Goal: Task Accomplishment & Management: Manage account settings

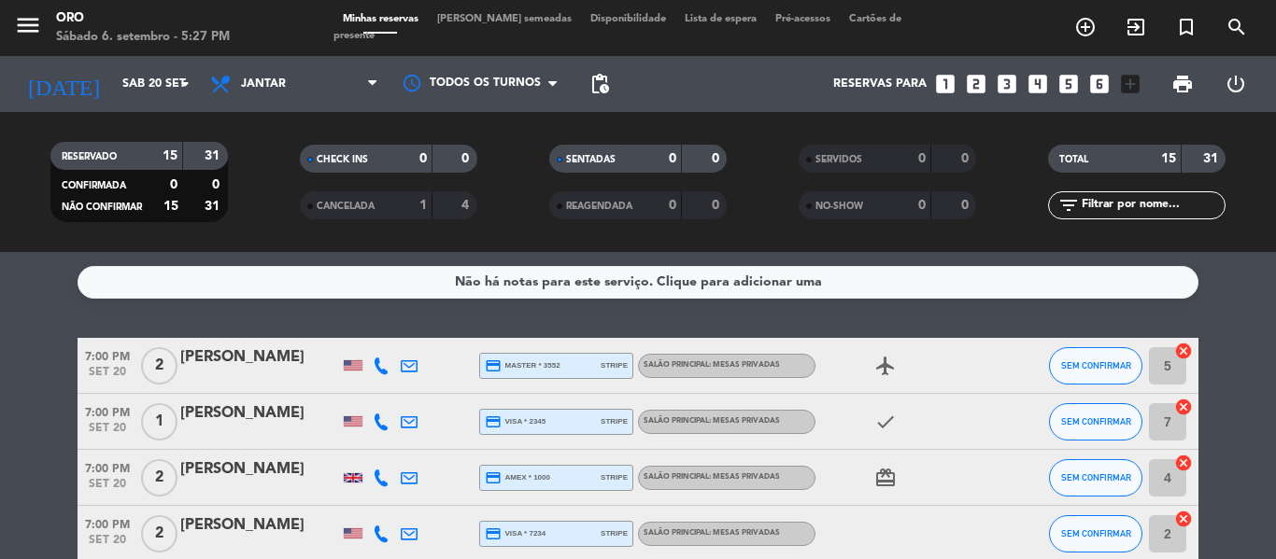
click at [894, 361] on icon "airplanemode_active" at bounding box center [885, 366] width 22 height 22
click at [877, 426] on icon "check" at bounding box center [885, 422] width 22 height 22
click at [882, 477] on icon "card_giftcard" at bounding box center [885, 478] width 22 height 22
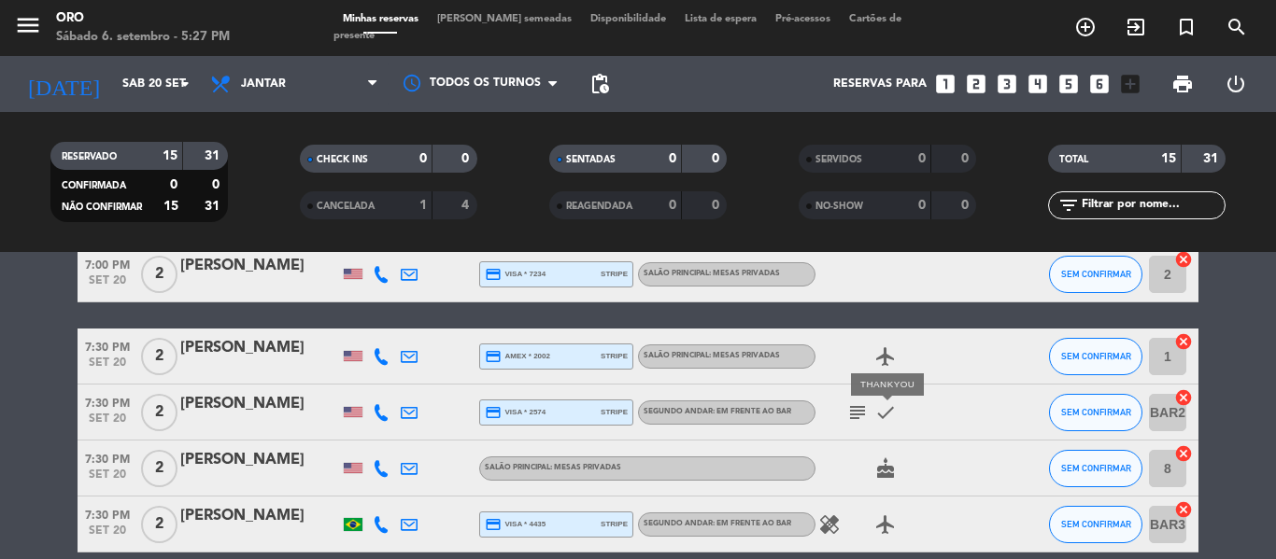
scroll to position [280, 0]
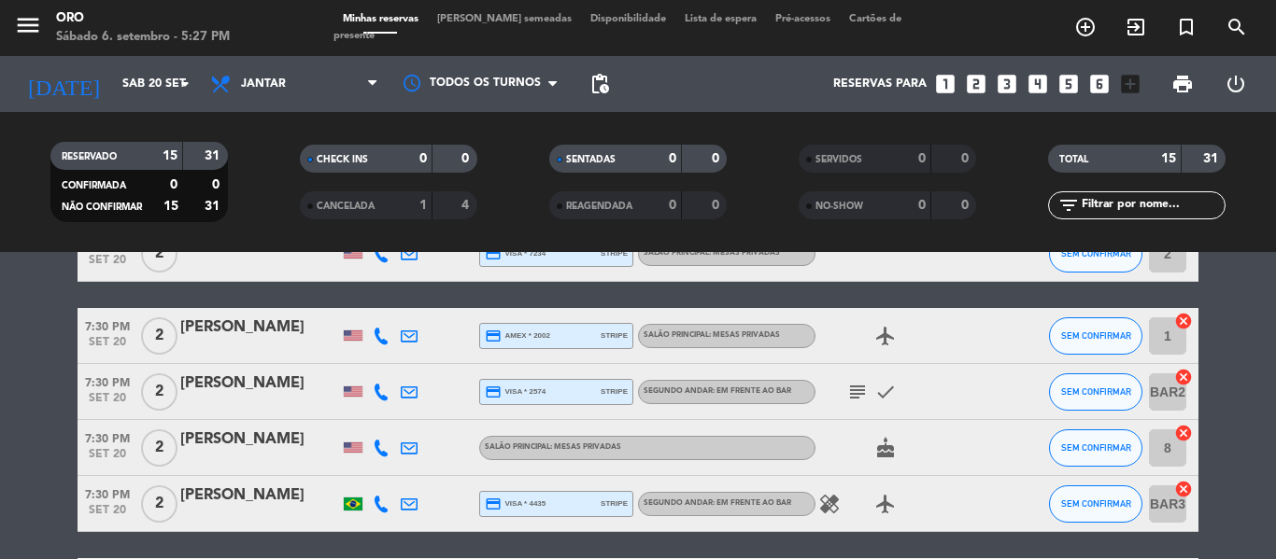
click at [893, 335] on icon "airplanemode_active" at bounding box center [885, 336] width 22 height 22
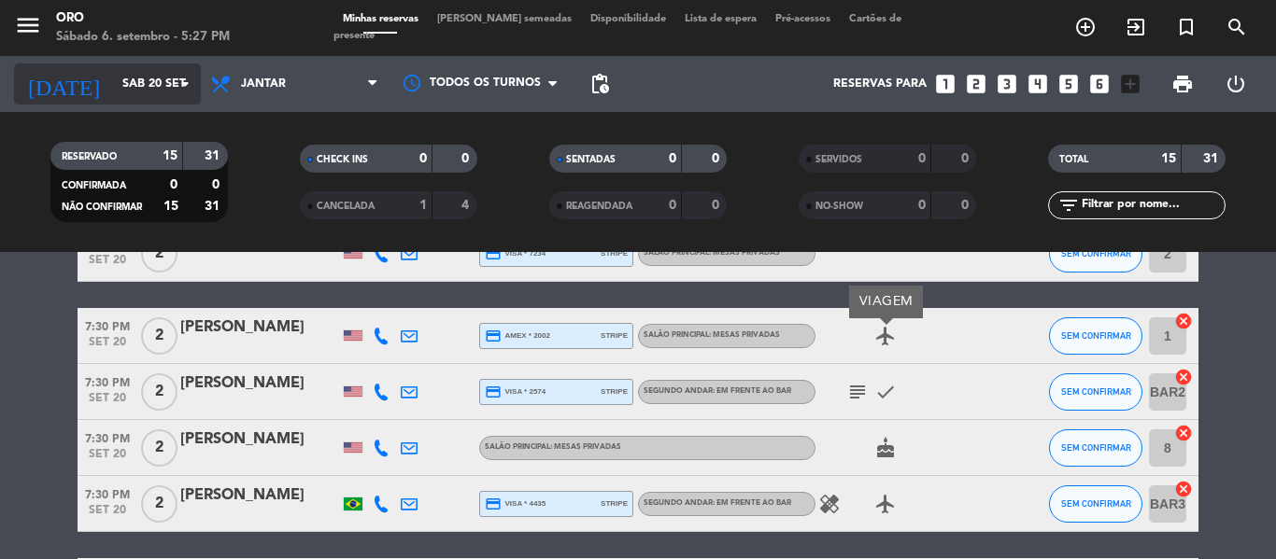
click at [153, 99] on input "Sáb 20 set" at bounding box center [192, 84] width 158 height 32
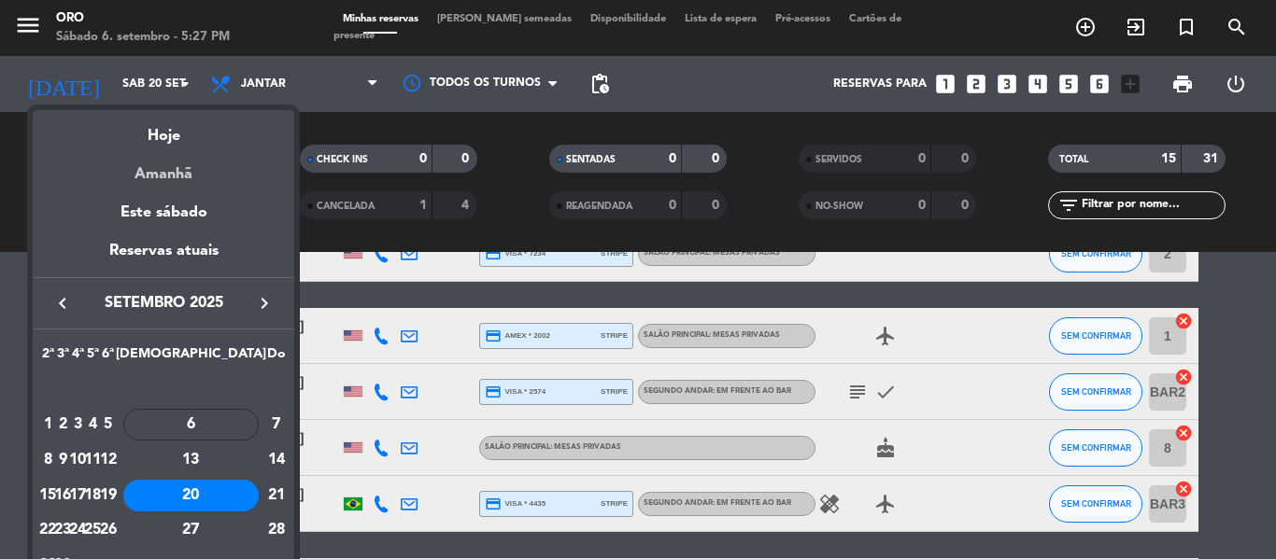
click at [165, 150] on div "Amanhã" at bounding box center [164, 167] width 262 height 38
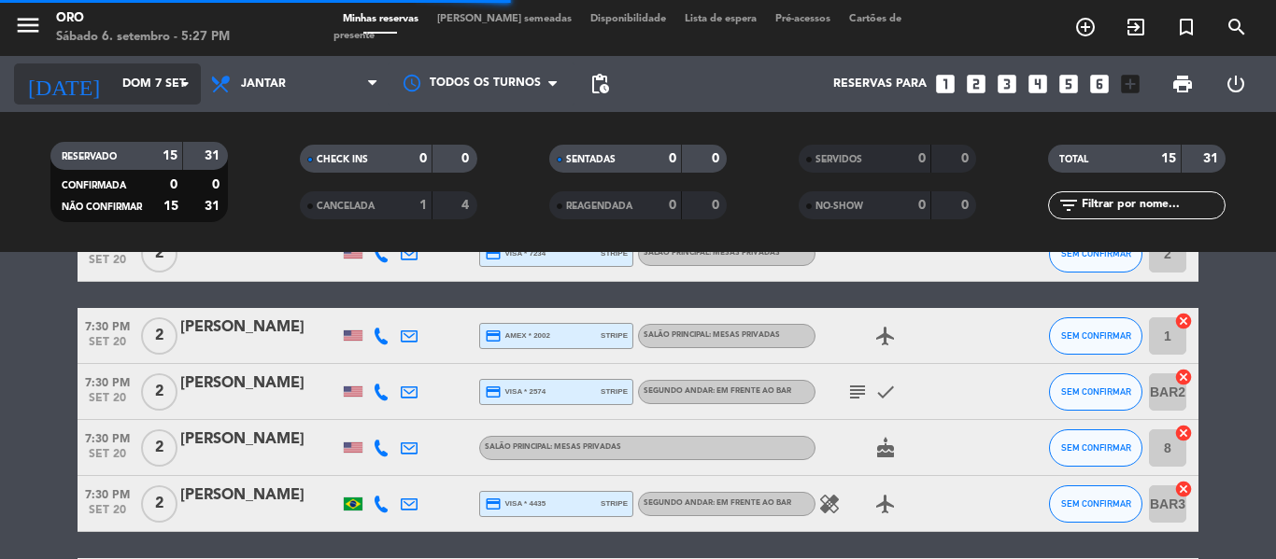
scroll to position [0, 0]
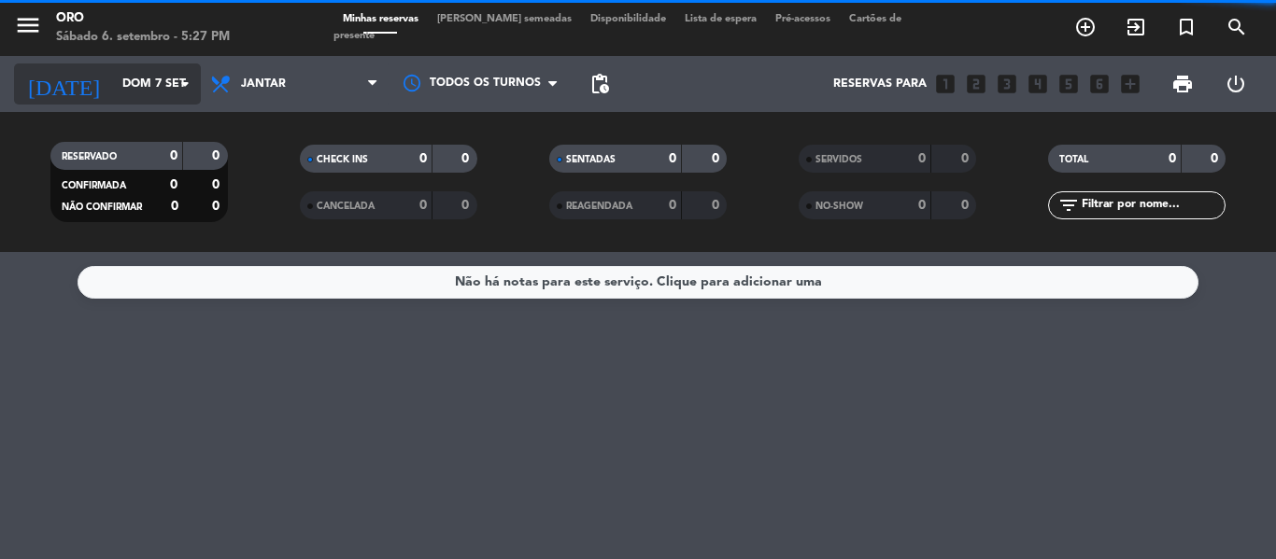
click at [119, 76] on input "Dom 7 set" at bounding box center [192, 84] width 158 height 32
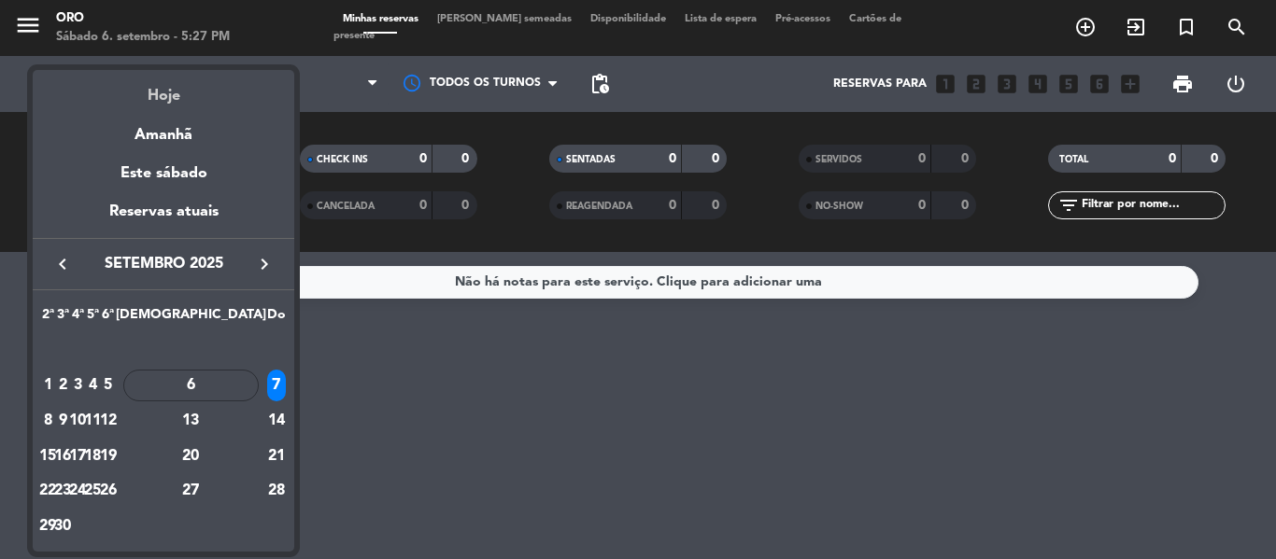
click at [146, 97] on div "Hoje" at bounding box center [164, 89] width 262 height 38
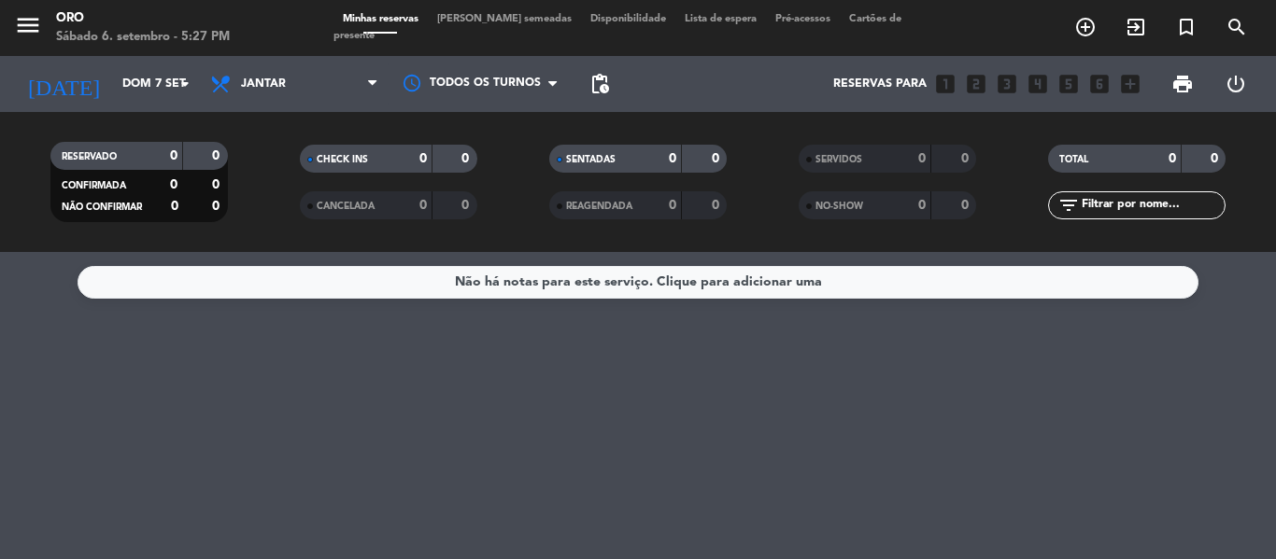
type input "Sáb 6 set"
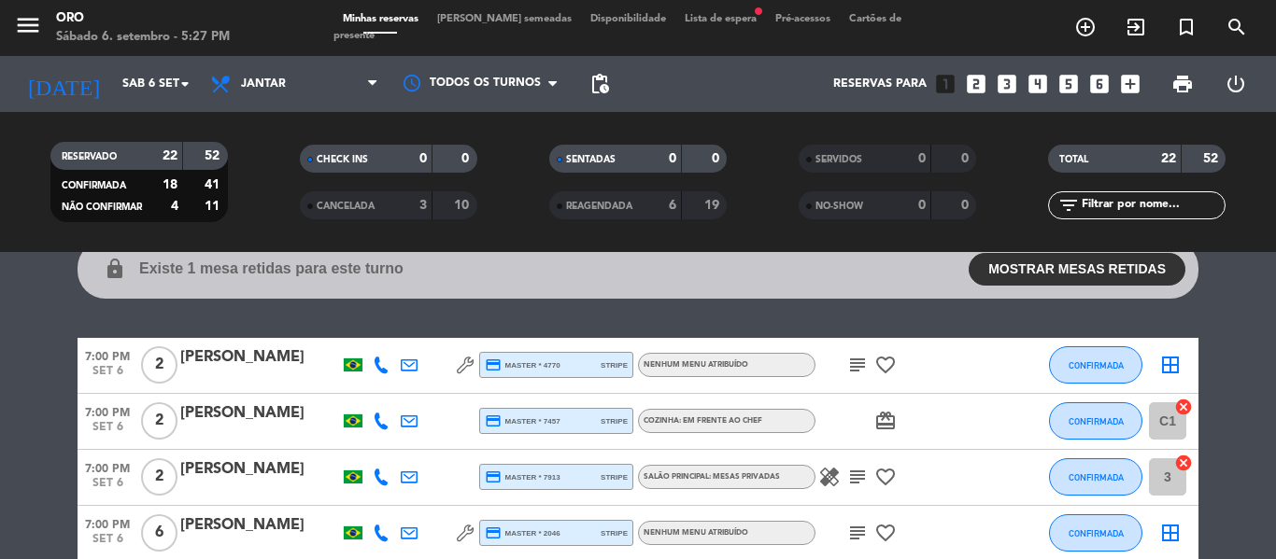
scroll to position [93, 0]
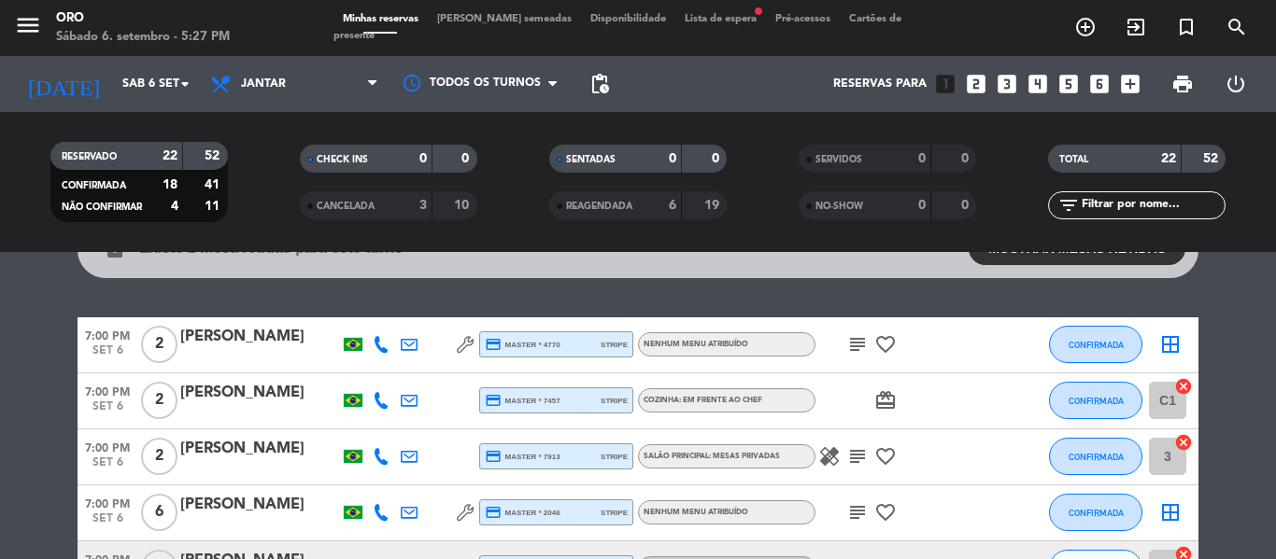
click at [876, 342] on icon "favorite_border" at bounding box center [885, 344] width 22 height 22
click at [882, 394] on icon "card_giftcard" at bounding box center [885, 400] width 22 height 22
click at [887, 451] on icon "favorite_border" at bounding box center [885, 456] width 22 height 22
click at [880, 529] on div "subject favorite_border" at bounding box center [899, 513] width 168 height 55
click at [879, 514] on icon "favorite_border" at bounding box center [885, 513] width 22 height 22
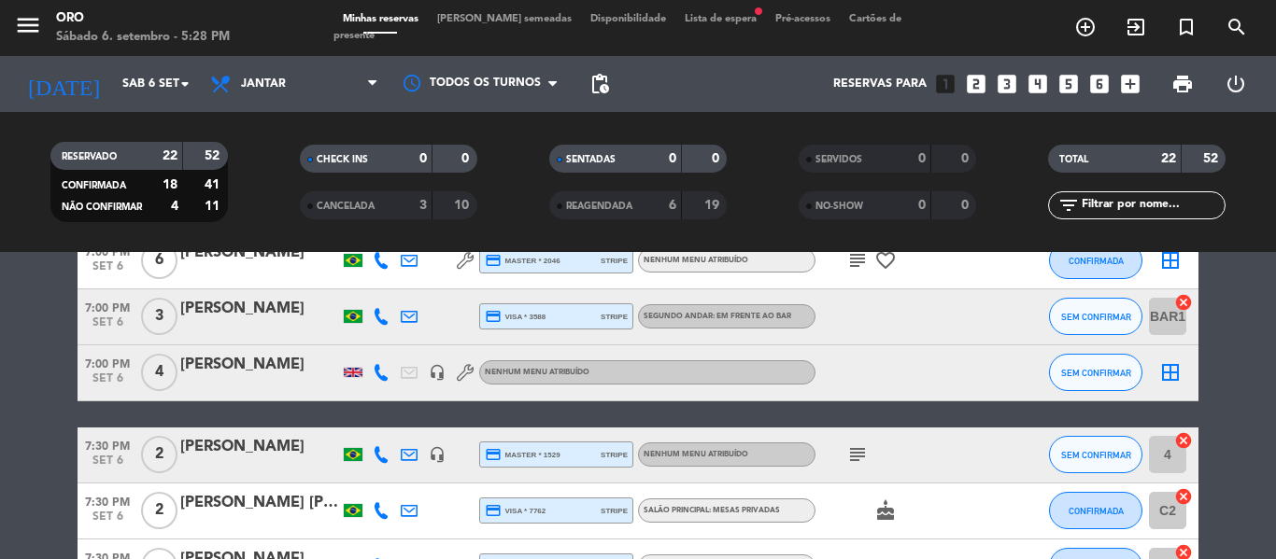
scroll to position [374, 0]
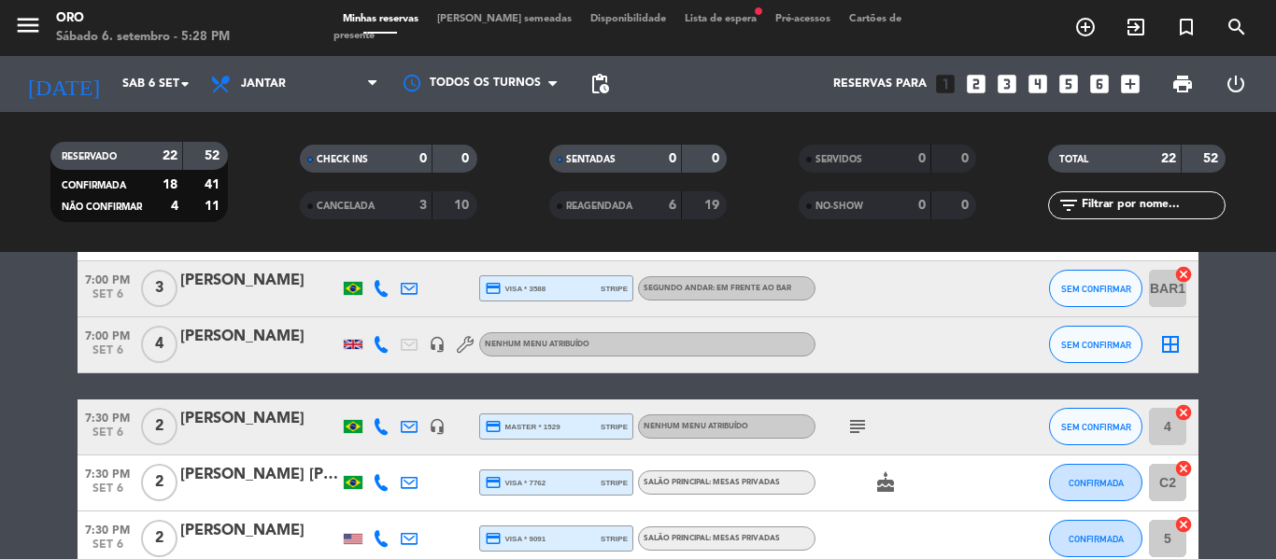
click at [857, 427] on icon "subject" at bounding box center [857, 427] width 22 height 22
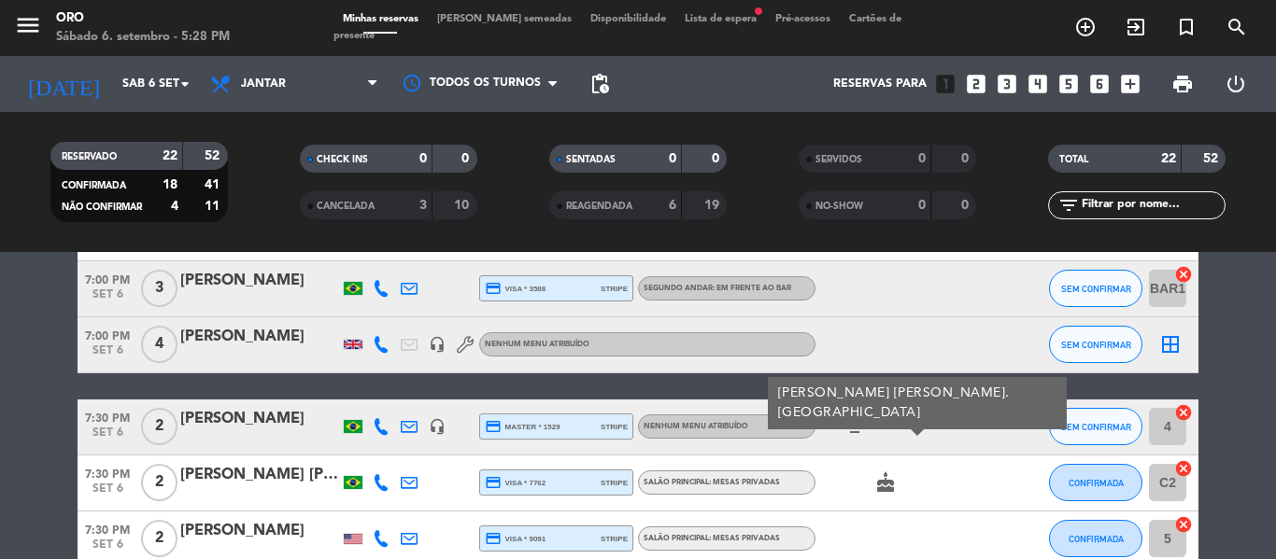
click at [892, 491] on icon "cake" at bounding box center [885, 483] width 22 height 22
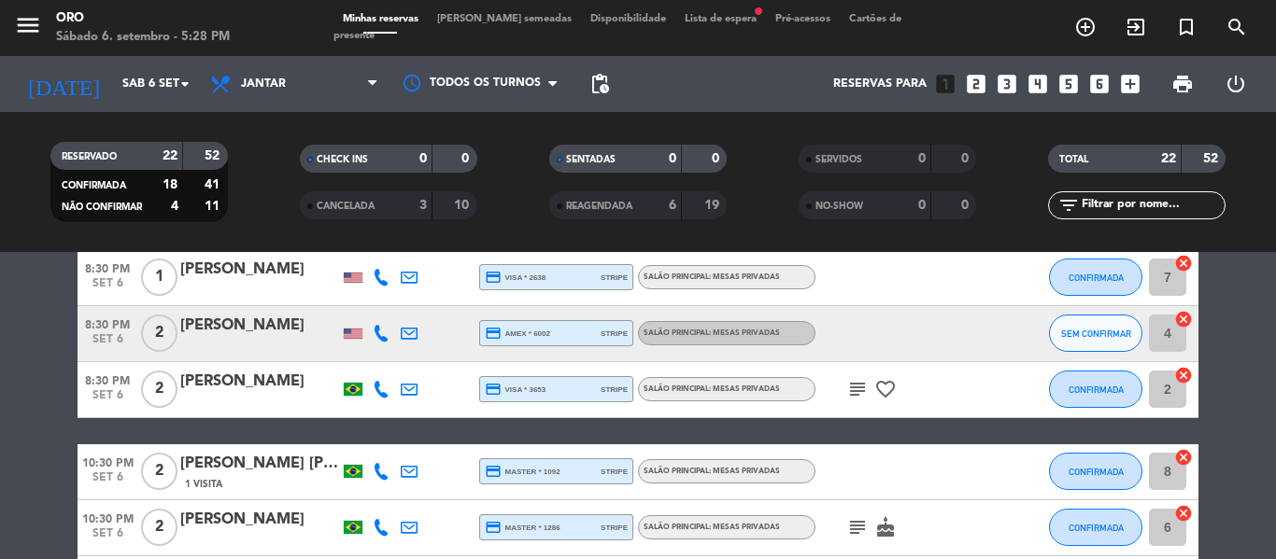
scroll to position [934, 0]
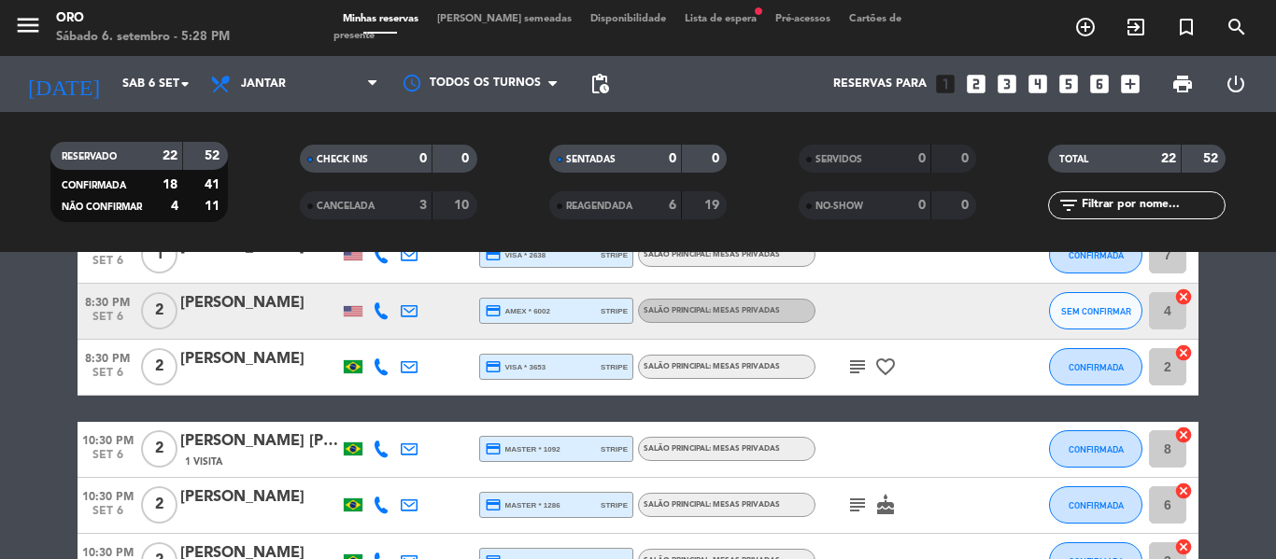
click at [883, 370] on icon "favorite_border" at bounding box center [885, 367] width 22 height 22
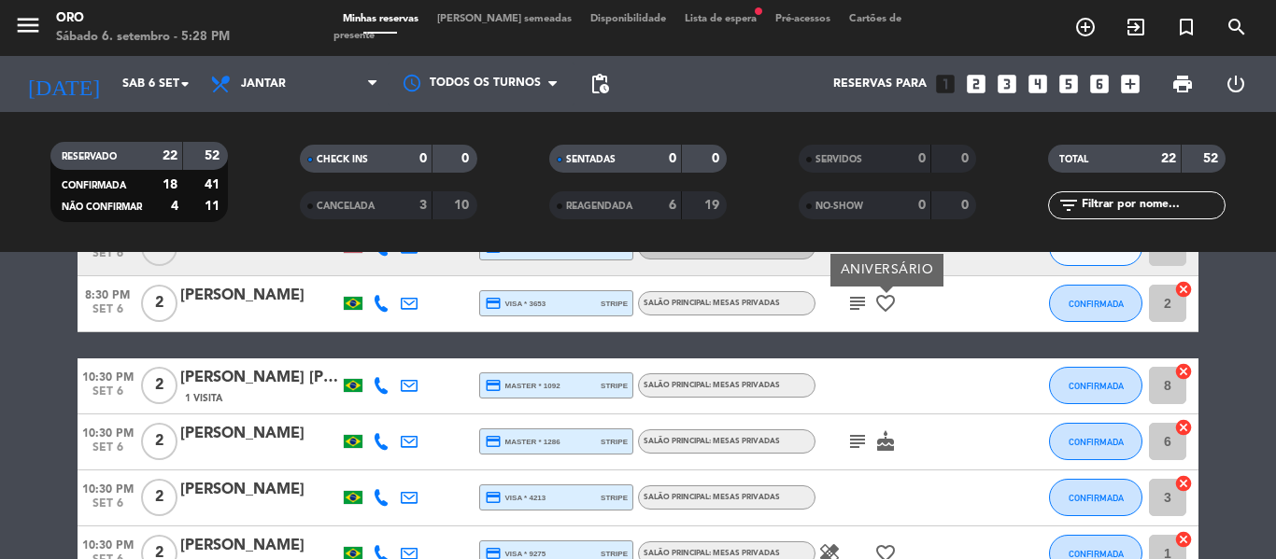
scroll to position [1027, 0]
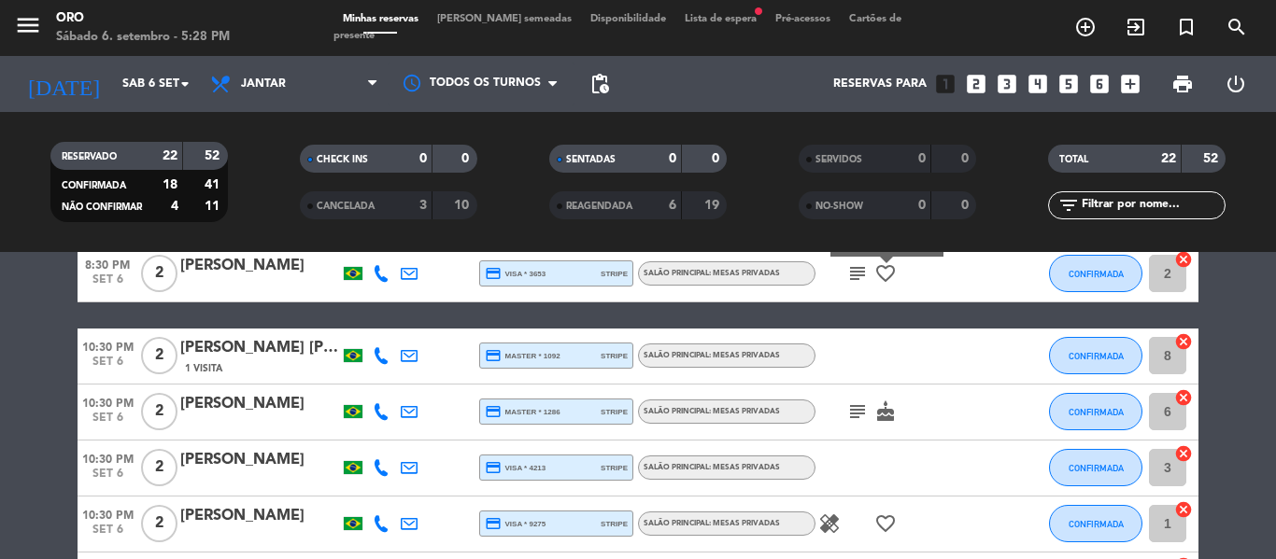
click at [897, 408] on span "cake" at bounding box center [885, 412] width 28 height 22
click at [870, 413] on span "subject" at bounding box center [857, 412] width 28 height 22
click at [880, 415] on icon "cake" at bounding box center [885, 412] width 22 height 22
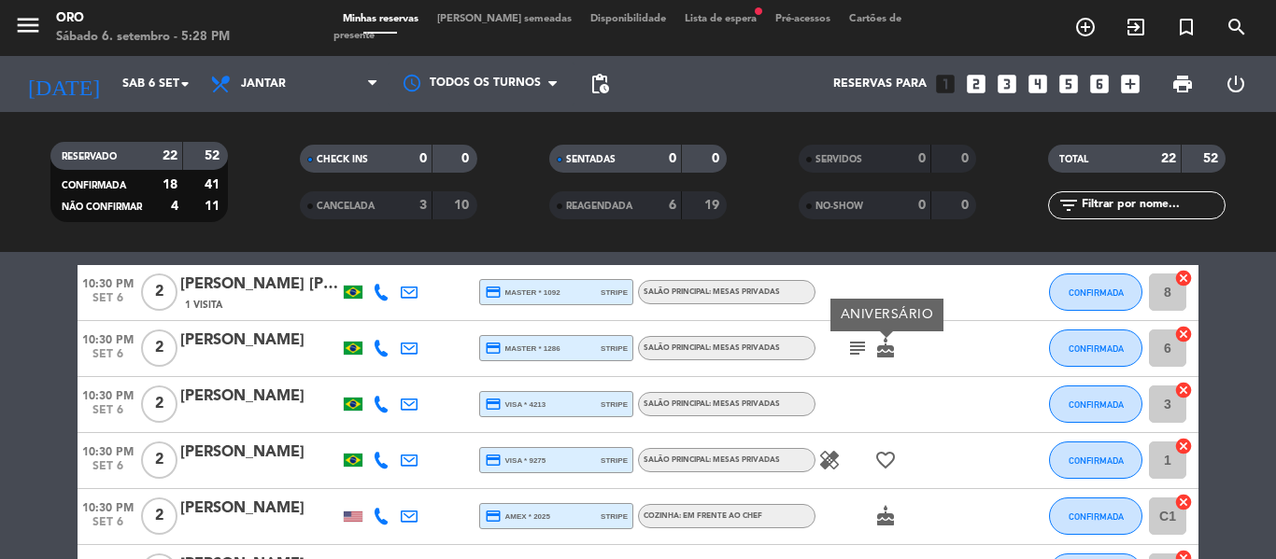
scroll to position [1121, 0]
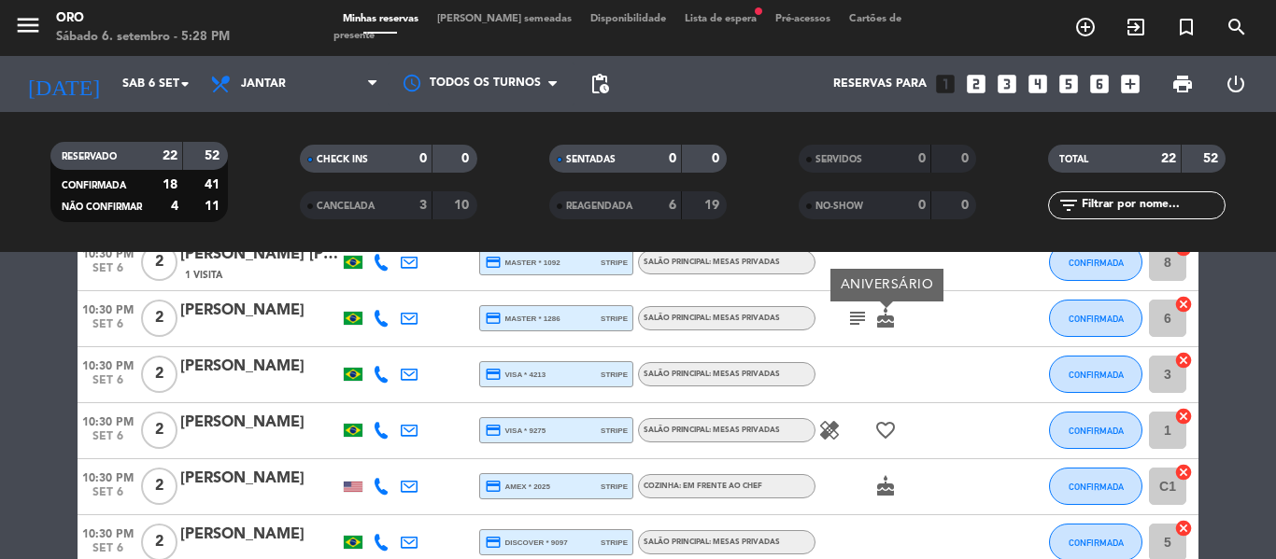
click at [897, 422] on span "favorite_border" at bounding box center [885, 430] width 28 height 22
click at [882, 426] on icon "favorite_border" at bounding box center [885, 430] width 22 height 22
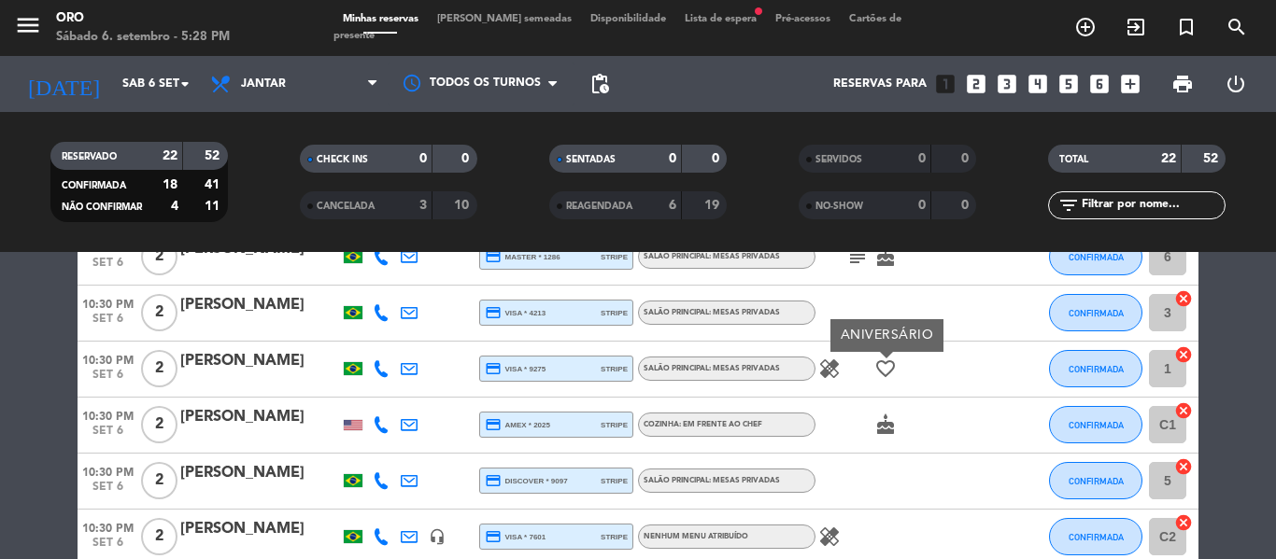
scroll to position [1282, 0]
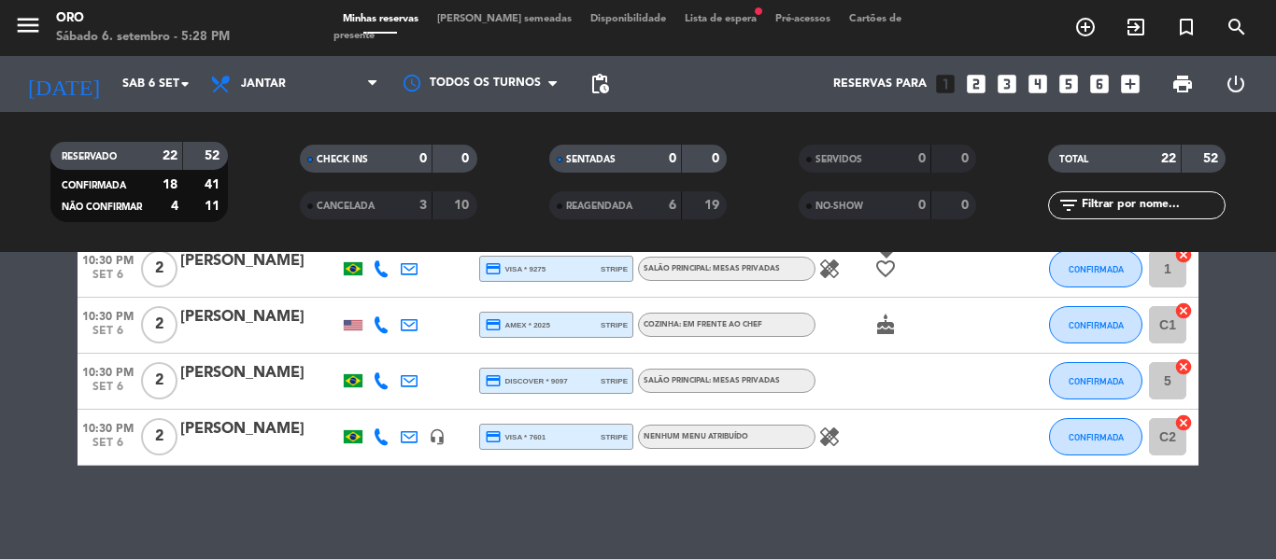
click at [837, 430] on icon "healing" at bounding box center [829, 437] width 22 height 22
